Goal: Task Accomplishment & Management: Manage account settings

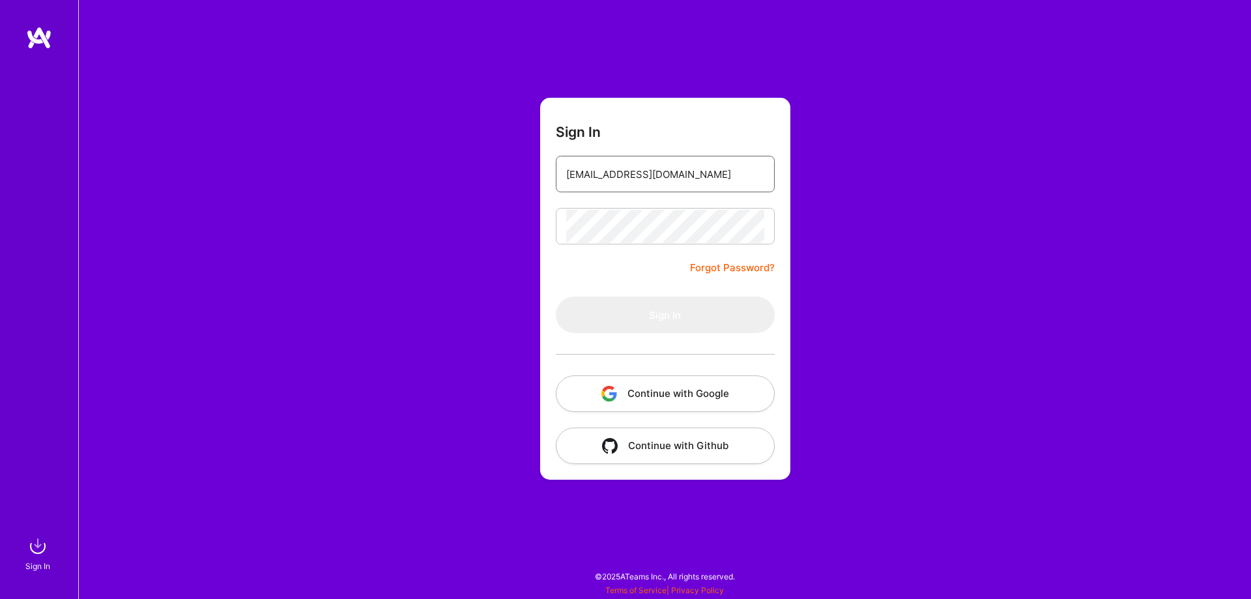
click at [696, 177] on input "[EMAIL_ADDRESS][DOMAIN_NAME]" at bounding box center [665, 174] width 198 height 33
click at [699, 174] on input "[EMAIL_ADDRESS][DOMAIN_NAME]" at bounding box center [665, 174] width 198 height 33
type input "[EMAIL_ADDRESS][DOMAIN_NAME]"
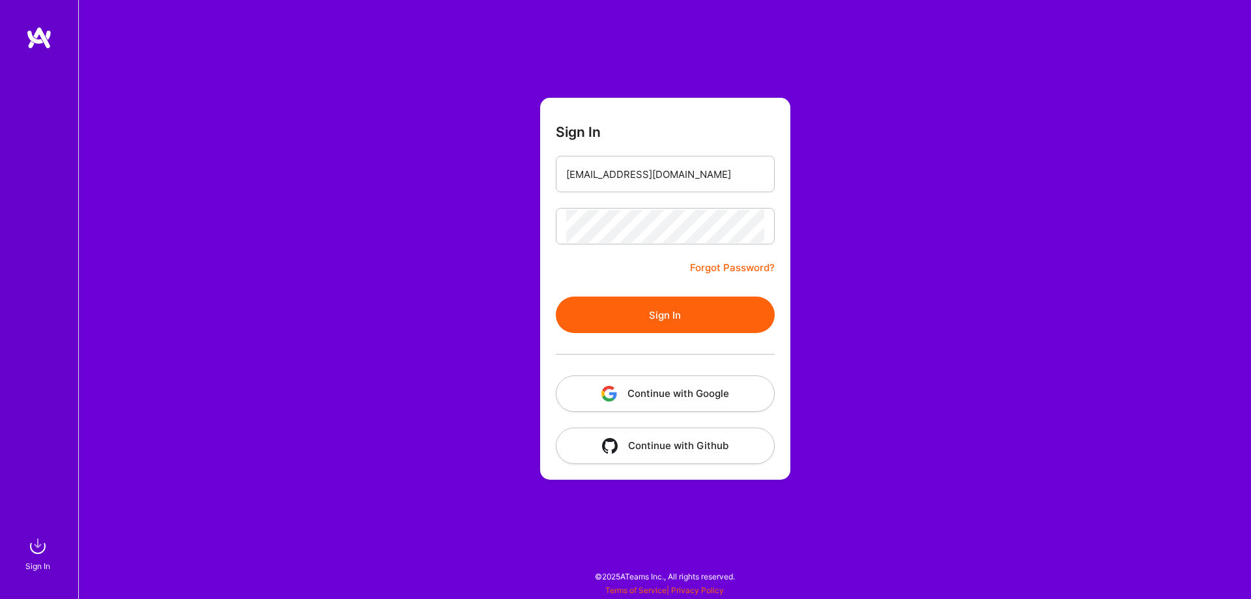
click at [597, 258] on form "Sign In [EMAIL_ADDRESS][DOMAIN_NAME] Forgot Password? Sign In Continue with Goo…" at bounding box center [665, 289] width 250 height 382
click at [640, 317] on button "Sign In" at bounding box center [665, 314] width 219 height 36
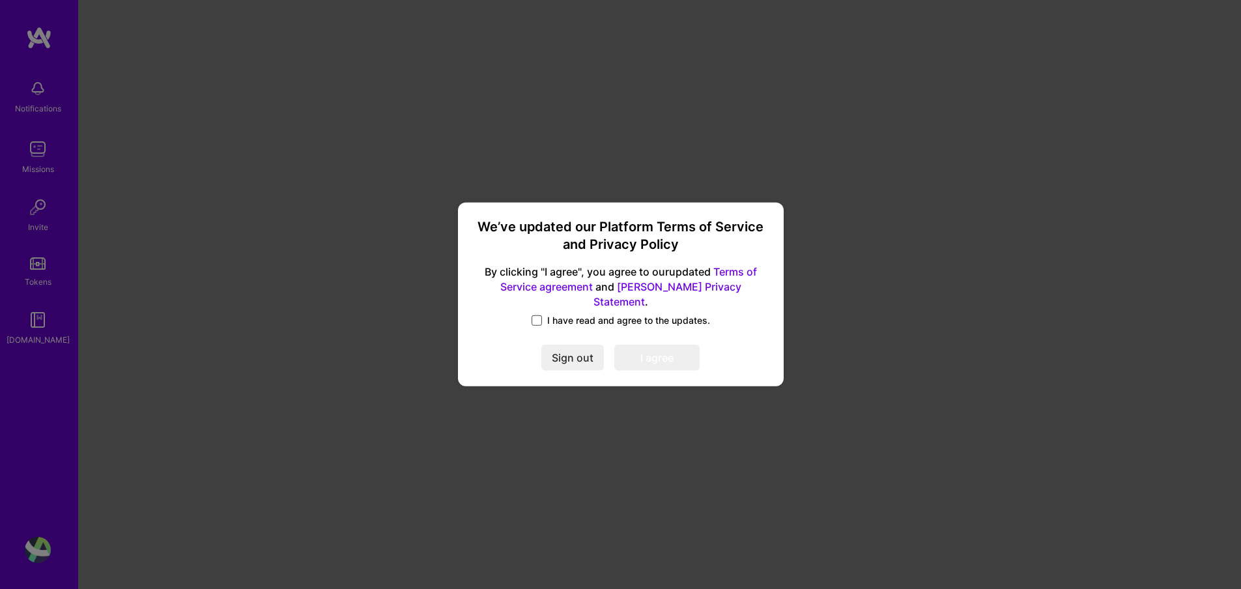
click at [539, 315] on span at bounding box center [537, 320] width 10 height 10
click at [0, 0] on input "I have read and agree to the updates." at bounding box center [0, 0] width 0 height 0
click at [657, 350] on button "I agree" at bounding box center [656, 358] width 85 height 26
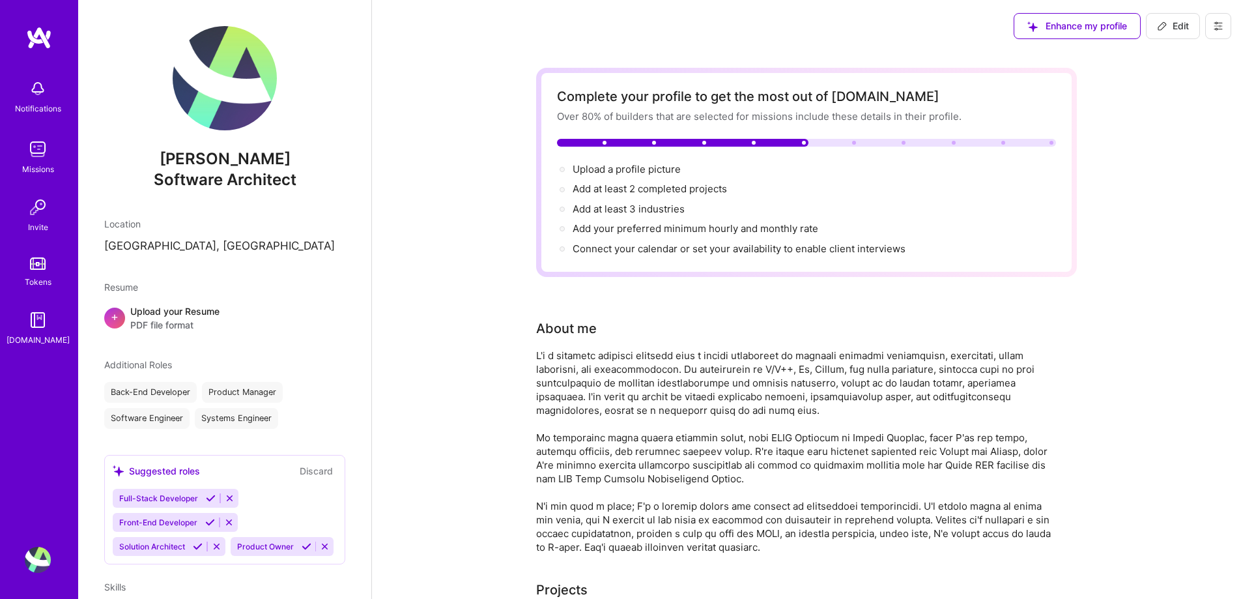
click at [36, 91] on img at bounding box center [38, 89] width 26 height 26
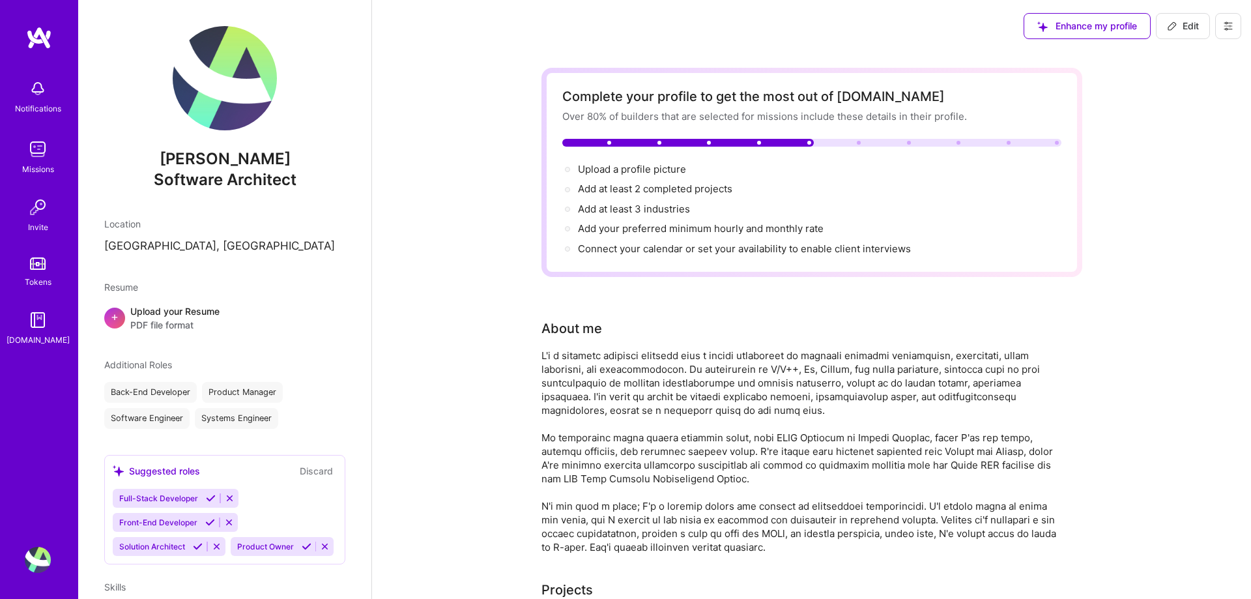
click at [33, 150] on img at bounding box center [38, 149] width 26 height 26
